Goal: Task Accomplishment & Management: Manage account settings

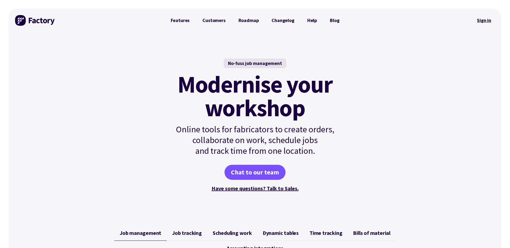
click at [488, 21] on link "Sign in" at bounding box center [484, 20] width 22 height 12
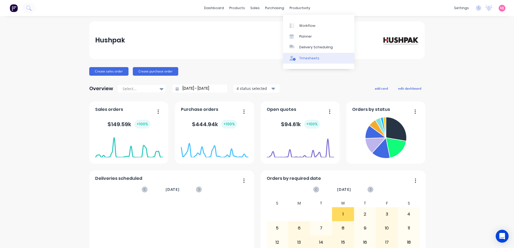
click at [308, 59] on div "Timesheets" at bounding box center [309, 58] width 20 height 5
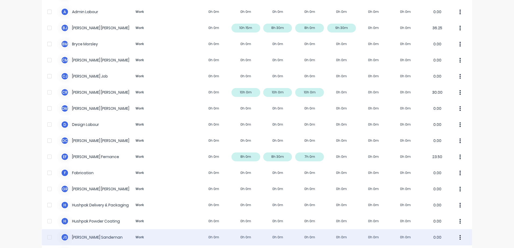
scroll to position [81, 0]
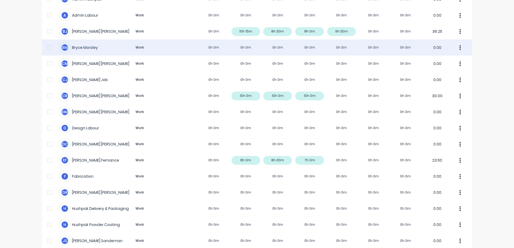
click at [86, 48] on div "B M [PERSON_NAME] Work 0h 0m 0h 0m 0h 0m 0h 0m 0h 0m 0h 0m 0h 0m 0.00" at bounding box center [257, 47] width 430 height 16
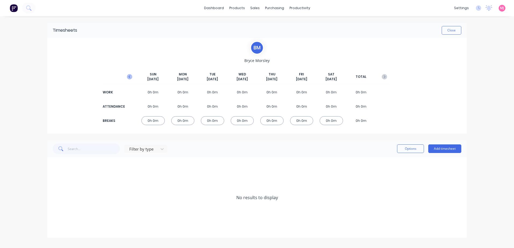
click at [128, 76] on icon "button" at bounding box center [129, 76] width 5 height 5
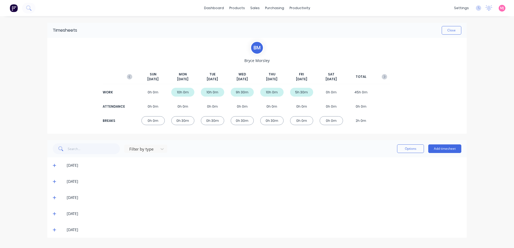
click at [54, 164] on icon at bounding box center [54, 165] width 3 height 3
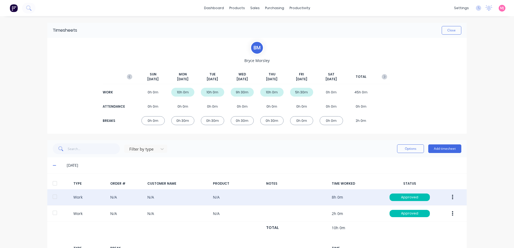
click at [452, 198] on icon "button" at bounding box center [452, 197] width 1 height 5
click at [418, 189] on div "Duplicate" at bounding box center [432, 188] width 41 height 8
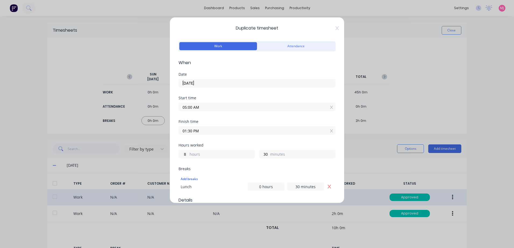
click at [208, 82] on input "[DATE]" at bounding box center [257, 83] width 156 height 8
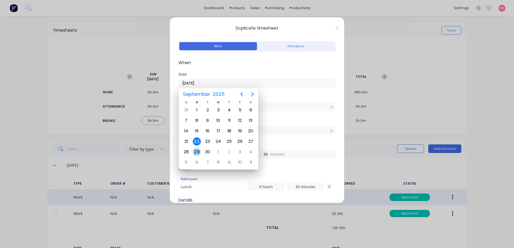
click at [196, 150] on div "29" at bounding box center [197, 152] width 8 height 8
type input "[DATE]"
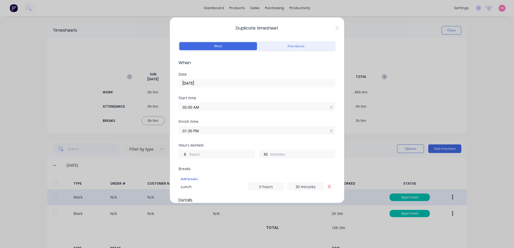
click at [204, 130] on input "01:30 PM" at bounding box center [257, 131] width 156 height 8
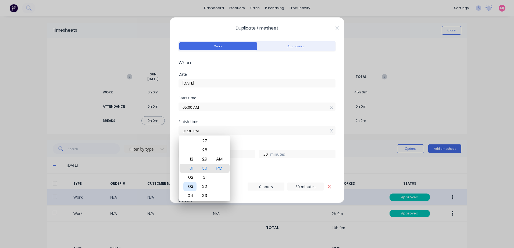
click at [189, 187] on div "03" at bounding box center [189, 186] width 13 height 9
type input "03:30 PM"
type input "10"
click at [256, 141] on div "Finish time 03:30 PM" at bounding box center [256, 132] width 157 height 24
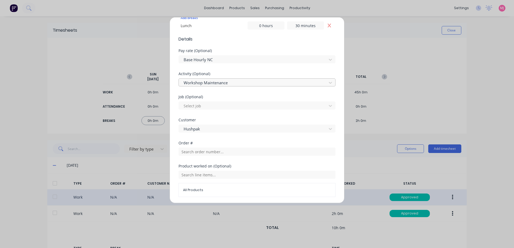
scroll to position [223, 0]
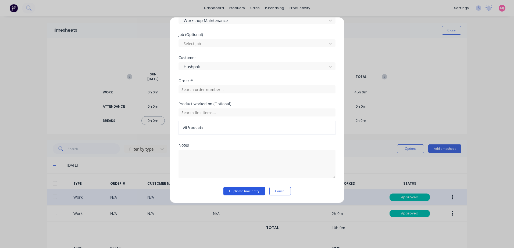
click at [237, 192] on button "Duplicate time entry" at bounding box center [244, 191] width 42 height 9
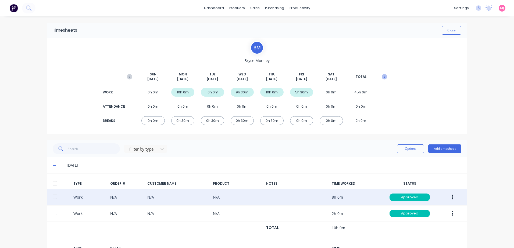
click at [382, 75] on icon "button" at bounding box center [383, 76] width 5 height 5
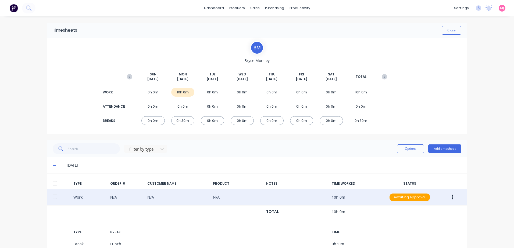
click at [452, 197] on icon "button" at bounding box center [452, 197] width 1 height 6
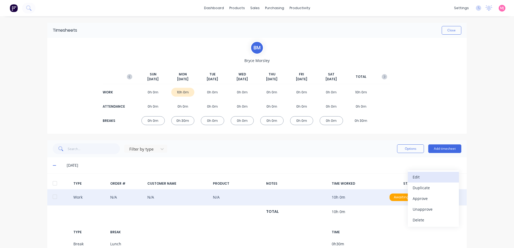
click at [420, 177] on div "Edit" at bounding box center [432, 177] width 41 height 8
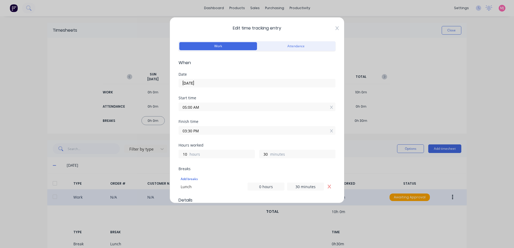
click at [335, 28] on icon at bounding box center [336, 28] width 3 height 4
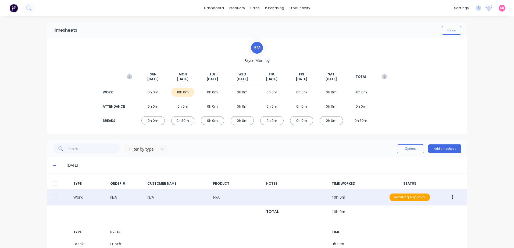
click at [451, 195] on button "button" at bounding box center [452, 198] width 13 height 10
click at [417, 187] on div "Duplicate" at bounding box center [432, 188] width 41 height 8
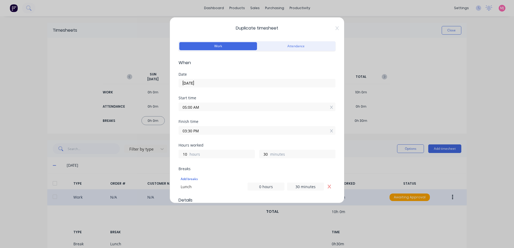
click at [202, 82] on input "[DATE]" at bounding box center [257, 83] width 156 height 8
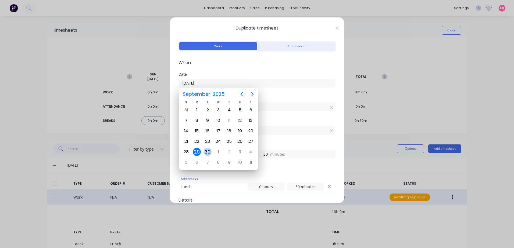
click at [208, 152] on div "30" at bounding box center [207, 152] width 8 height 8
type input "[DATE]"
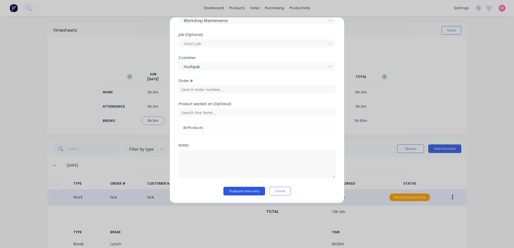
click at [235, 192] on button "Duplicate time entry" at bounding box center [244, 191] width 42 height 9
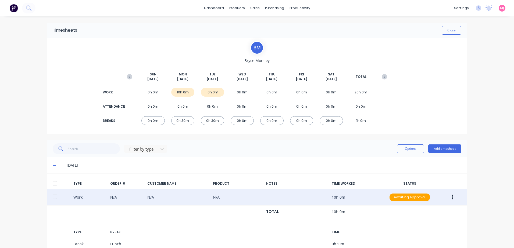
click at [452, 197] on icon "button" at bounding box center [452, 197] width 1 height 5
click at [419, 188] on div "Duplicate" at bounding box center [432, 188] width 41 height 8
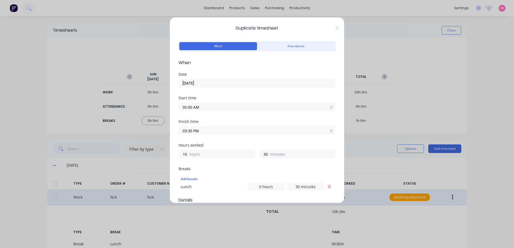
click at [208, 82] on input "[DATE]" at bounding box center [257, 83] width 156 height 8
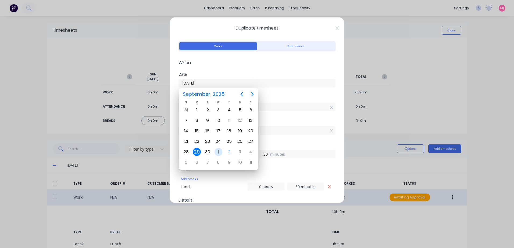
click at [219, 151] on div "1" at bounding box center [218, 152] width 8 height 8
type input "[DATE]"
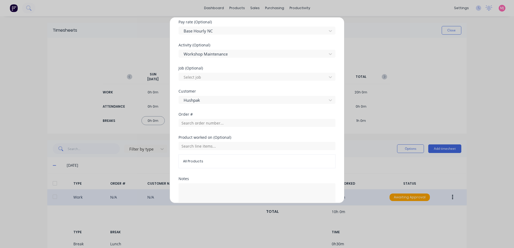
scroll to position [215, 0]
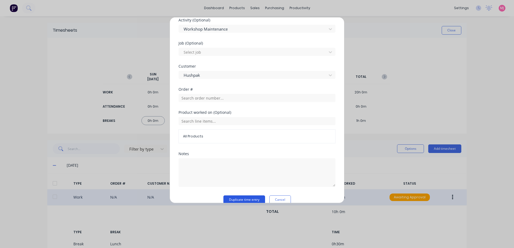
click at [235, 198] on button "Duplicate time entry" at bounding box center [244, 200] width 42 height 9
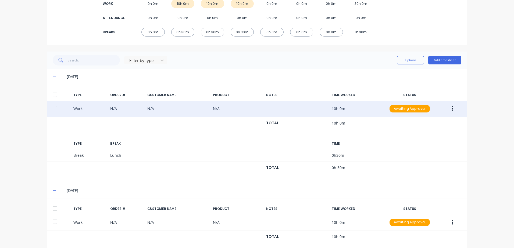
scroll to position [42, 0]
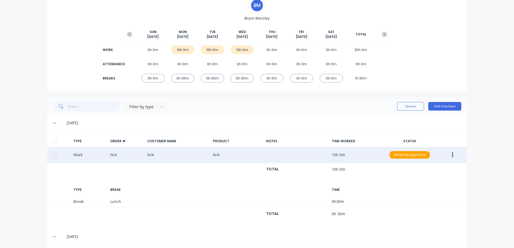
click at [449, 155] on button "button" at bounding box center [452, 155] width 13 height 10
click at [419, 146] on div "Duplicate" at bounding box center [432, 146] width 41 height 8
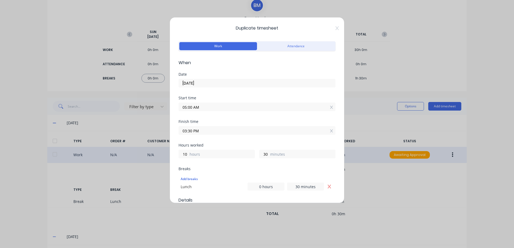
click at [205, 106] on input "05:00 AM" at bounding box center [257, 107] width 156 height 8
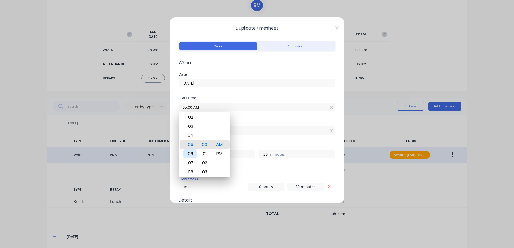
click at [189, 153] on div "06" at bounding box center [189, 153] width 13 height 9
type input "06:00 AM"
type input "9"
click at [248, 119] on div "Start time 06:00 AM" at bounding box center [256, 108] width 157 height 24
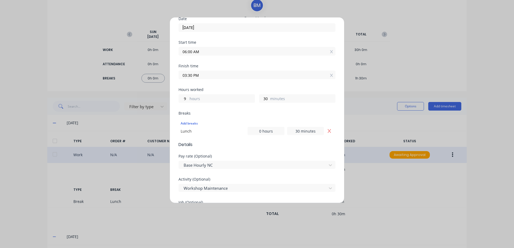
scroll to position [81, 0]
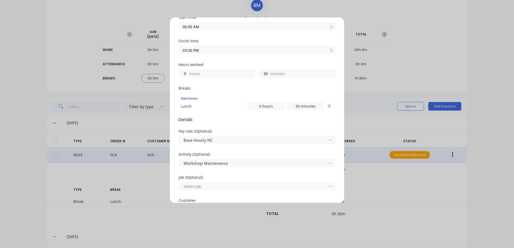
click at [204, 27] on input "06:00 AM" at bounding box center [257, 26] width 156 height 8
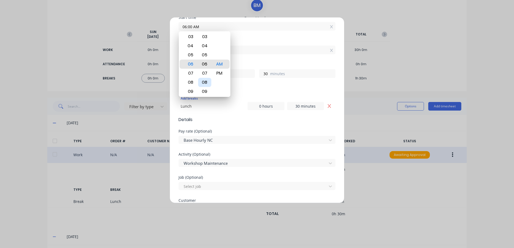
type input "06:07 AM"
type input "23"
type input "06:13 AM"
type input "17"
type input "06:19 AM"
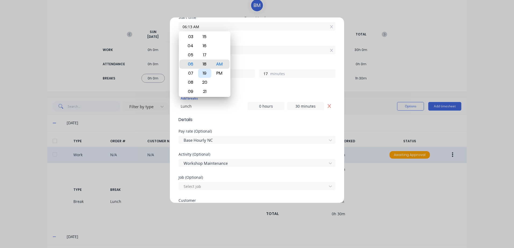
type input "11"
type input "06:22 AM"
type input "8"
type input "06:26 AM"
type input "4"
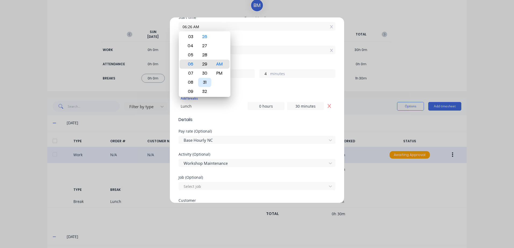
type input "06:29 AM"
type input "1"
click at [207, 73] on div "30" at bounding box center [204, 73] width 13 height 9
type input "06:30 AM"
type input "0"
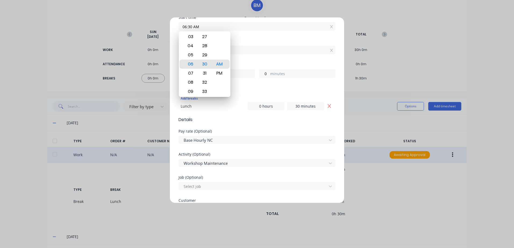
click at [255, 58] on div "Finish time 03:30 PM" at bounding box center [256, 51] width 157 height 24
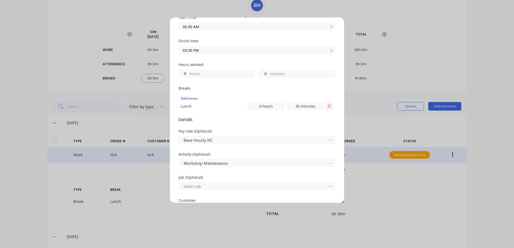
click at [327, 106] on icon "Remove Lunch" at bounding box center [329, 106] width 4 height 4
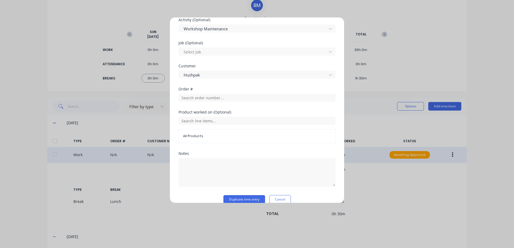
scroll to position [215, 0]
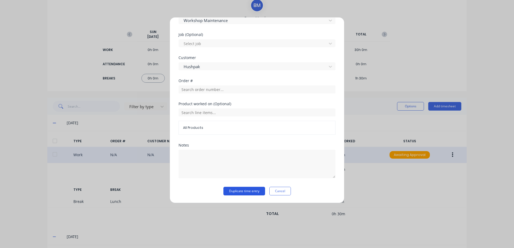
click at [235, 190] on button "Duplicate time entry" at bounding box center [244, 191] width 42 height 9
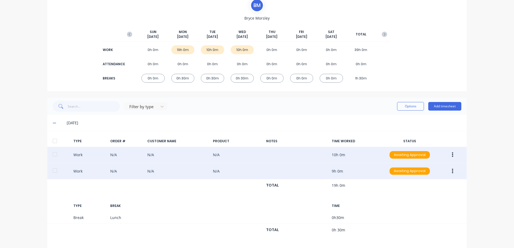
click at [452, 169] on icon "button" at bounding box center [452, 171] width 1 height 5
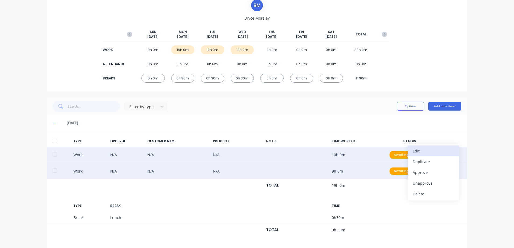
click at [415, 151] on div "Edit" at bounding box center [432, 151] width 41 height 8
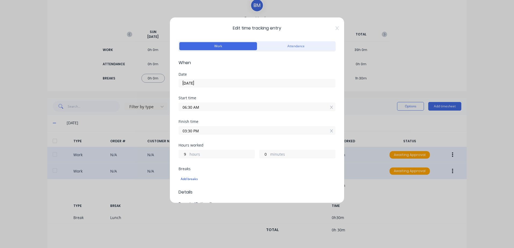
click at [193, 82] on input "[DATE]" at bounding box center [257, 83] width 156 height 8
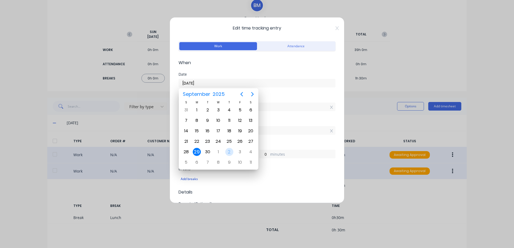
click at [230, 151] on div "2" at bounding box center [229, 152] width 8 height 8
type input "[DATE]"
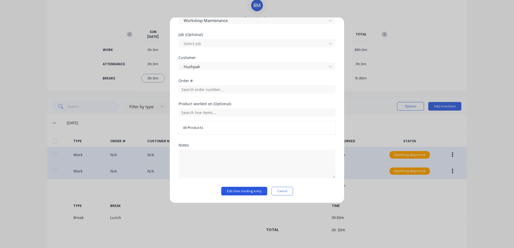
click at [233, 192] on button "Edit time tracking entry" at bounding box center [244, 191] width 46 height 9
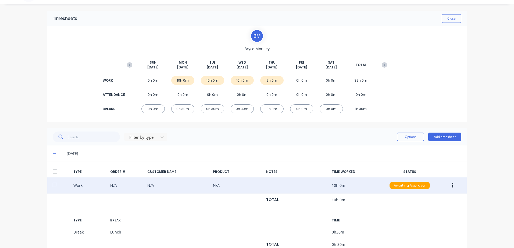
scroll to position [4, 0]
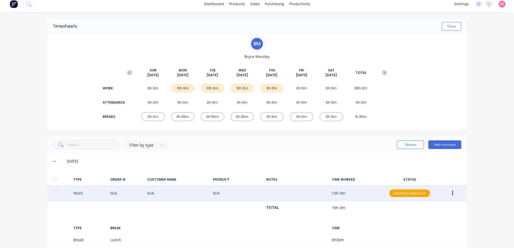
click at [452, 194] on icon "button" at bounding box center [452, 193] width 1 height 6
click at [419, 195] on div "Approve" at bounding box center [432, 195] width 41 height 8
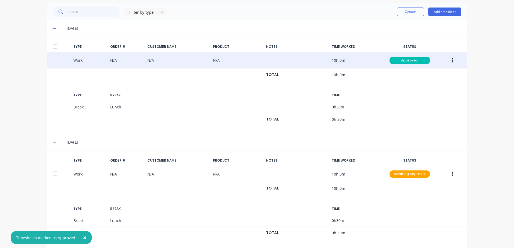
scroll to position [138, 0]
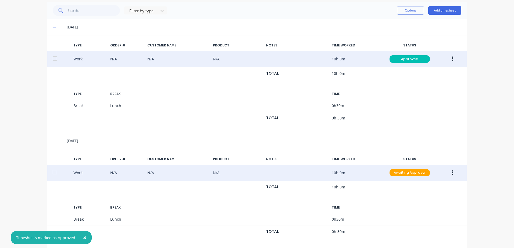
click at [452, 172] on icon "button" at bounding box center [452, 173] width 1 height 6
click at [422, 174] on div "Approve" at bounding box center [432, 174] width 41 height 8
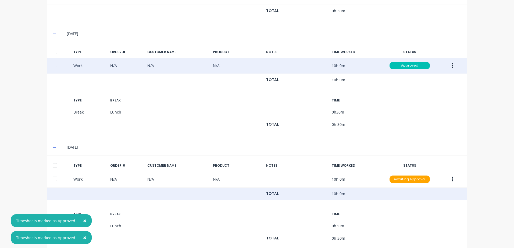
scroll to position [246, 0]
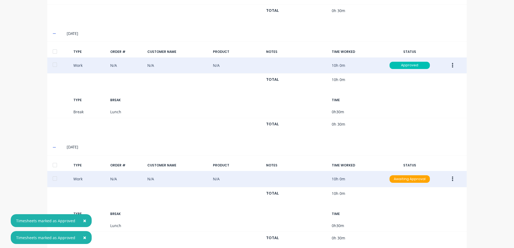
click at [452, 178] on icon "button" at bounding box center [452, 179] width 1 height 6
click at [421, 181] on div "Approve" at bounding box center [432, 180] width 41 height 8
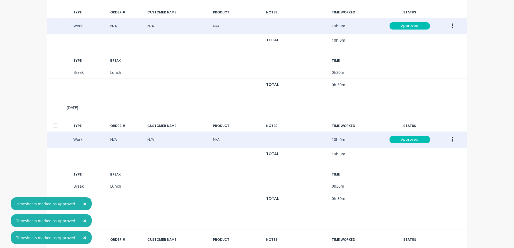
scroll to position [326, 0]
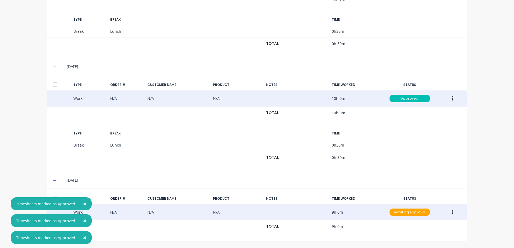
click at [448, 213] on button "button" at bounding box center [452, 213] width 13 height 10
click at [429, 215] on div "Approve" at bounding box center [432, 214] width 41 height 8
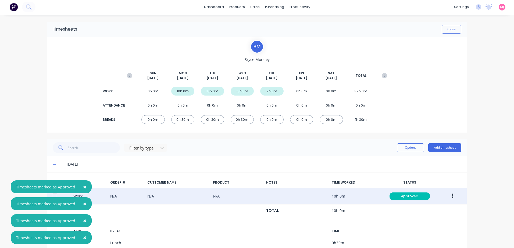
scroll to position [0, 0]
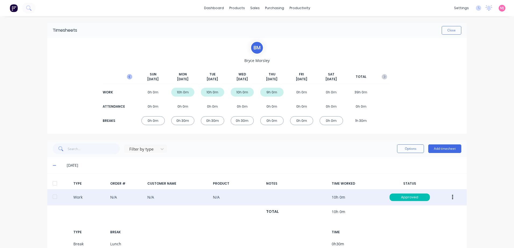
click at [127, 76] on icon "button" at bounding box center [129, 76] width 5 height 5
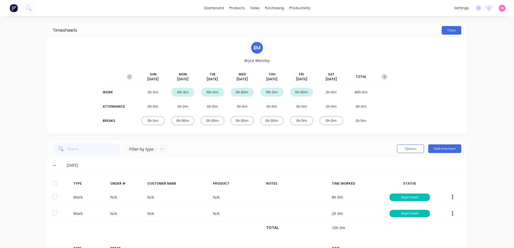
click at [456, 31] on button "Close" at bounding box center [451, 30] width 20 height 9
